Goal: Task Accomplishment & Management: Complete application form

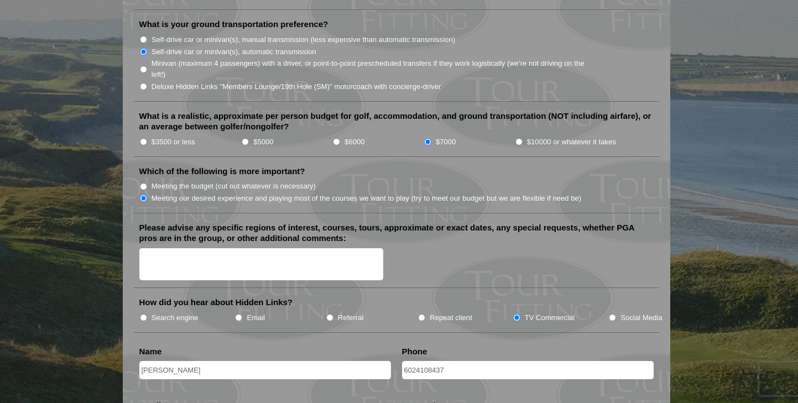
scroll to position [1219, 0]
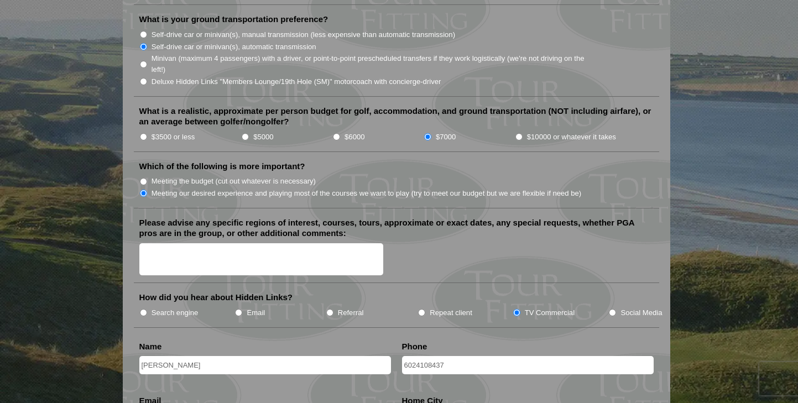
click at [174, 252] on textarea "Please advise any specific regions of interest, courses, tours, approximate or …" at bounding box center [261, 259] width 244 height 33
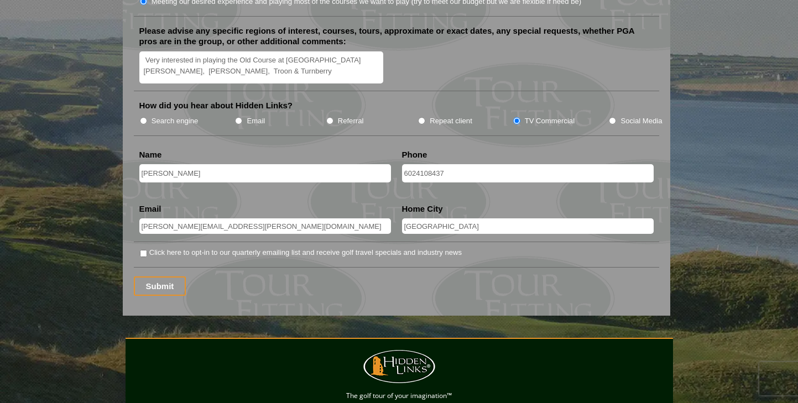
scroll to position [1419, 0]
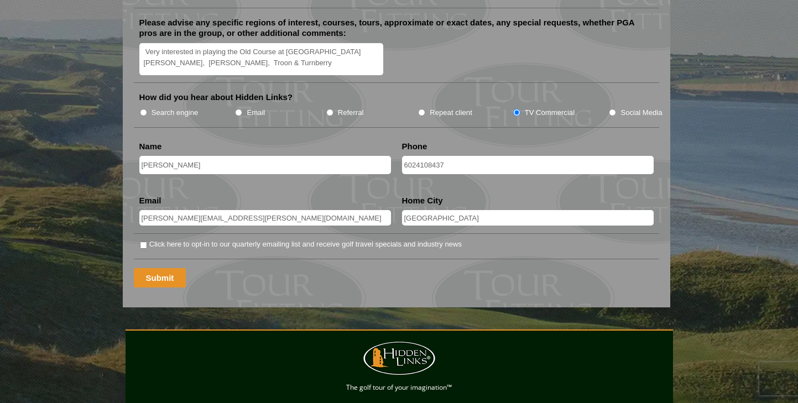
type textarea "Very interested in playing the Old Course at [GEOGRAPHIC_DATA][PERSON_NAME], [P…"
click at [163, 268] on input "Submit" at bounding box center [160, 277] width 53 height 19
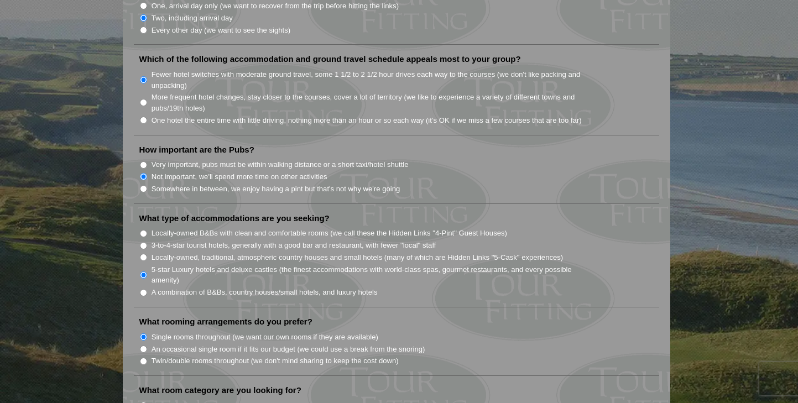
scroll to position [707, 0]
